Goal: Information Seeking & Learning: Find specific fact

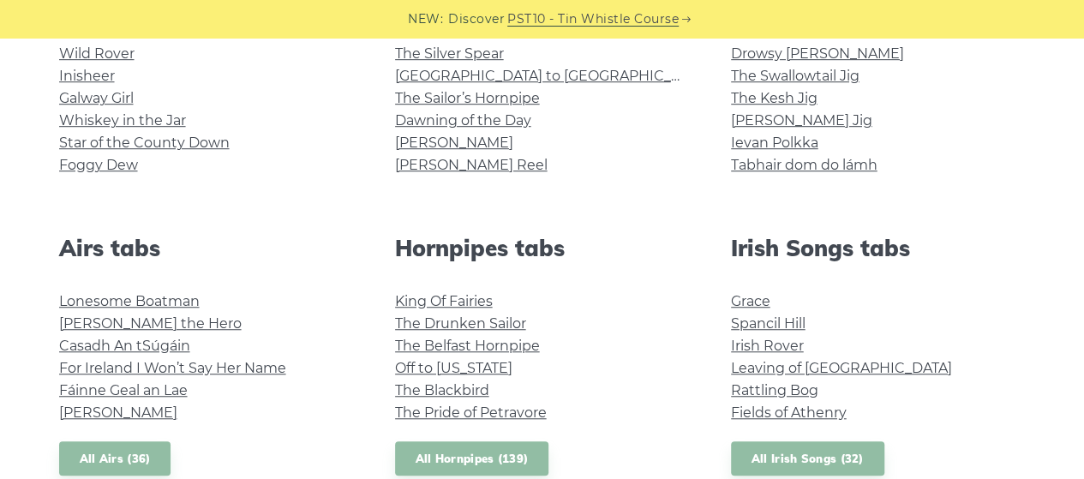
scroll to position [154, 0]
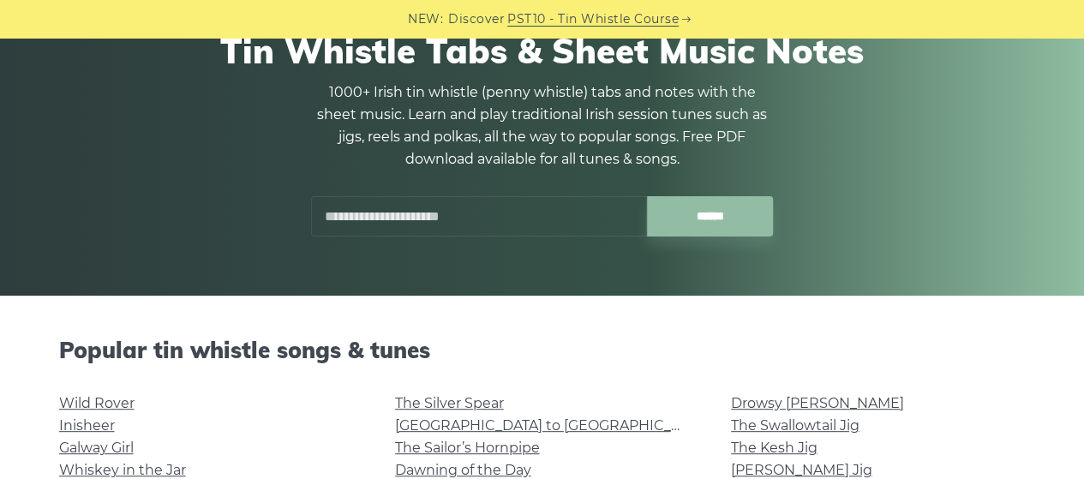
click at [348, 220] on input "text" at bounding box center [479, 216] width 336 height 40
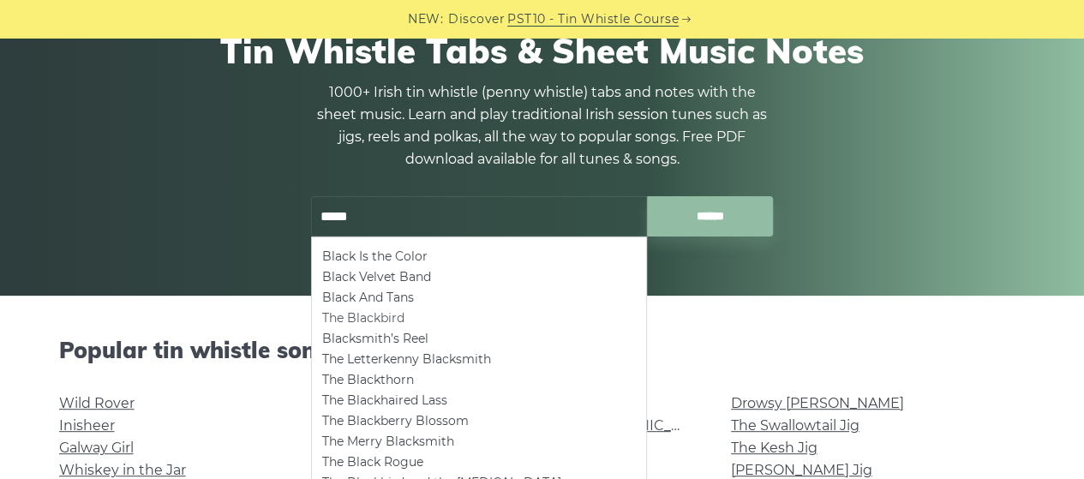
click at [338, 320] on li "The Blackbird" at bounding box center [479, 318] width 314 height 21
type input "**********"
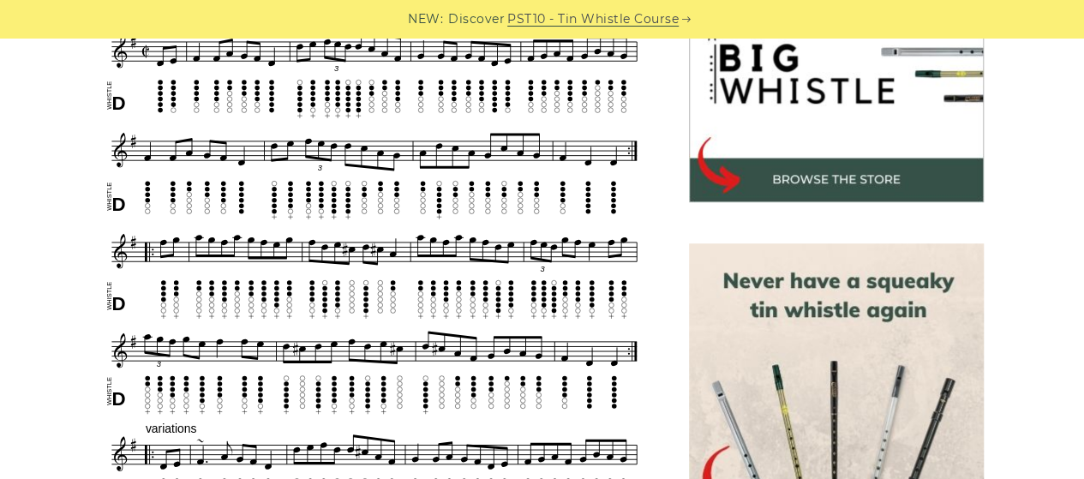
scroll to position [585, 0]
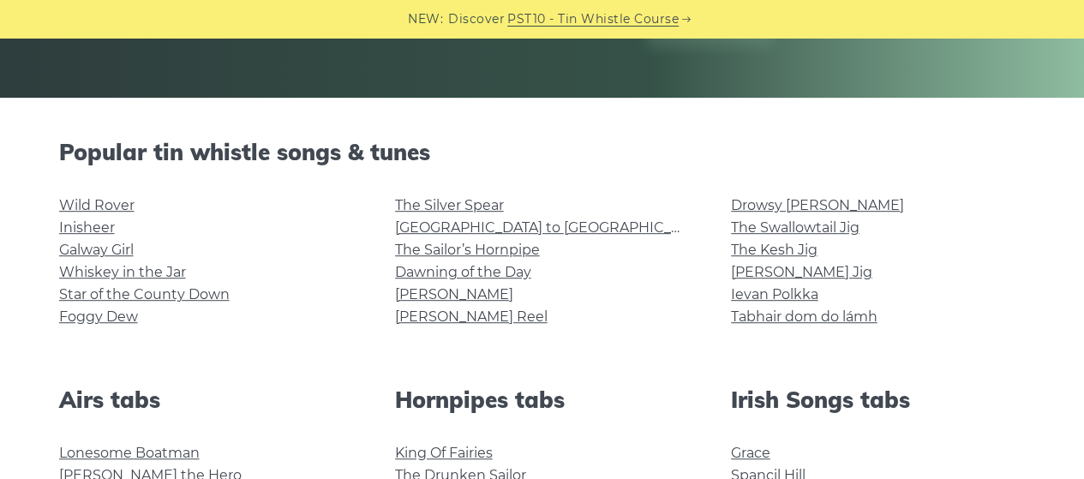
scroll to position [363, 0]
